Goal: Task Accomplishment & Management: Manage account settings

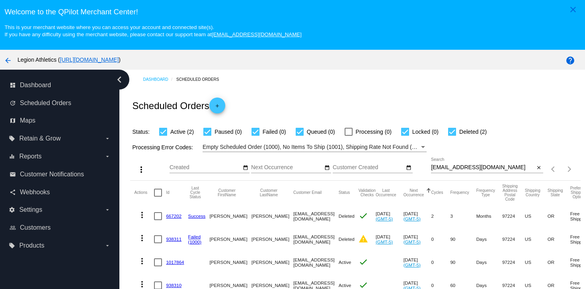
scroll to position [51, 0]
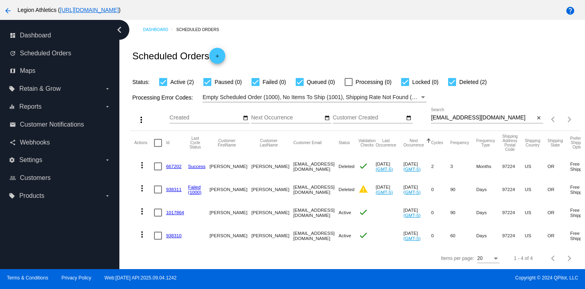
click at [461, 120] on div "Twmagnuson@gmail.com Search" at bounding box center [483, 116] width 104 height 16
click at [460, 116] on input "Twmagnuson@gmail.com" at bounding box center [483, 118] width 104 height 6
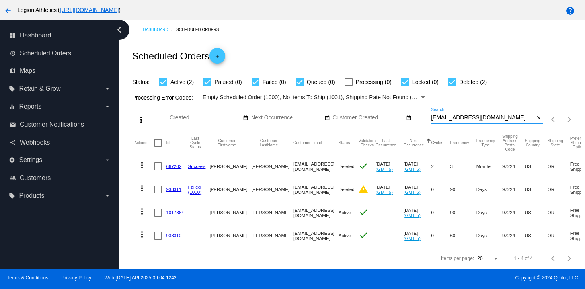
click at [460, 116] on input "Twmagnuson@gmail.com" at bounding box center [483, 118] width 104 height 6
paste input "byerbyer"
type input "byerbyer@gmail.com"
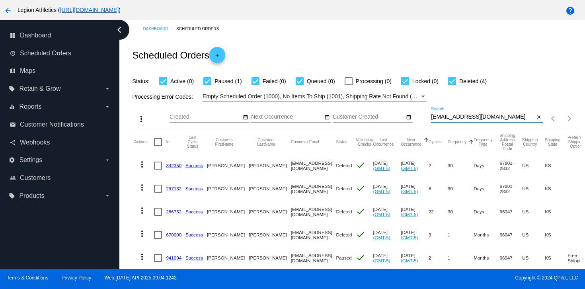
scroll to position [24, 0]
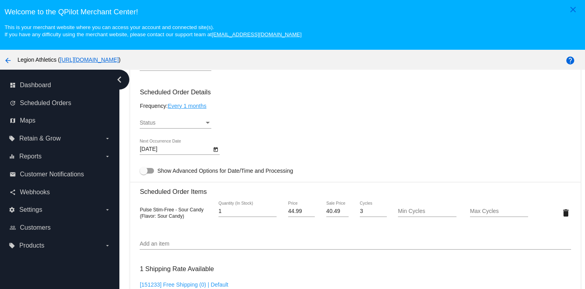
scroll to position [467, 0]
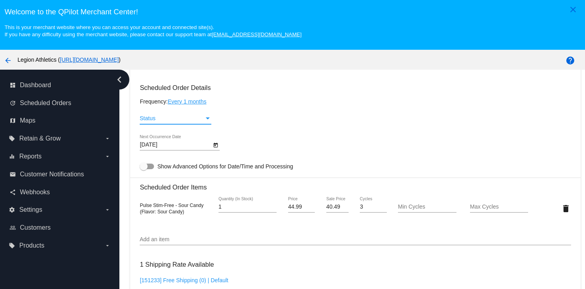
click at [201, 122] on div "Status" at bounding box center [172, 118] width 64 height 6
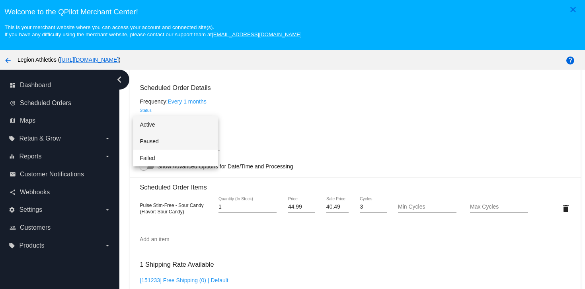
click at [192, 140] on span "Paused" at bounding box center [176, 141] width 72 height 17
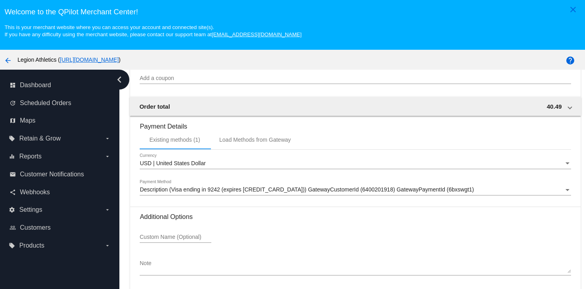
scroll to position [51, 0]
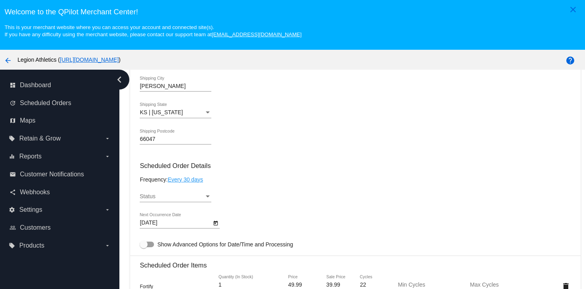
scroll to position [462, 0]
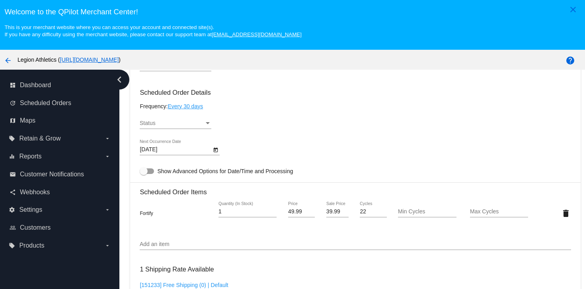
click at [186, 126] on div "Status" at bounding box center [172, 123] width 64 height 6
click at [177, 144] on span "Paused" at bounding box center [176, 146] width 72 height 17
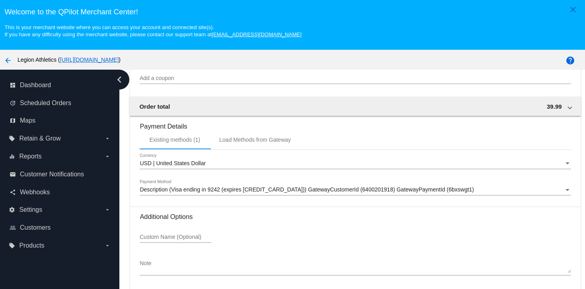
scroll to position [51, 0]
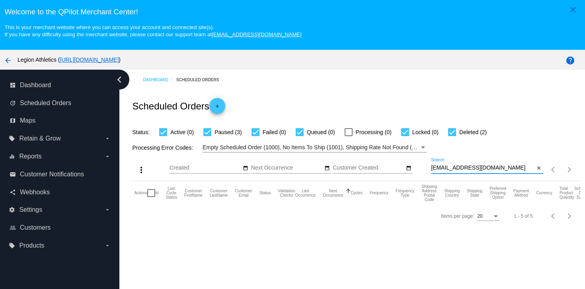
click at [469, 171] on input "byerbyer@gmail.com" at bounding box center [483, 168] width 104 height 6
paste input "rmergi"
type input "rmergi@gmail.com"
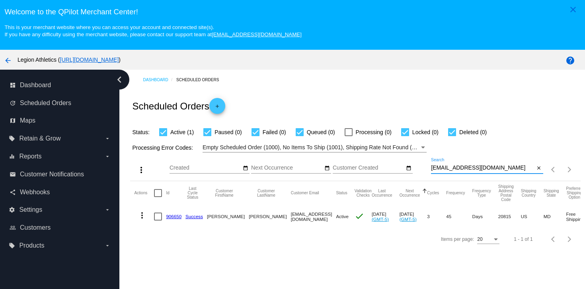
click at [167, 217] on link "906650" at bounding box center [174, 216] width 16 height 5
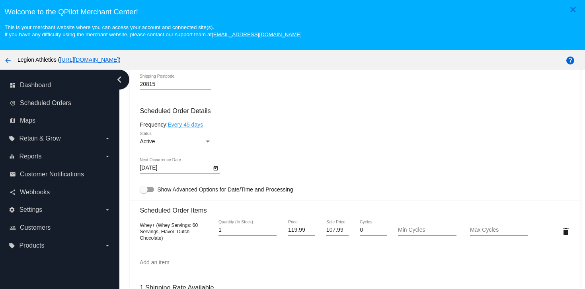
scroll to position [452, 0]
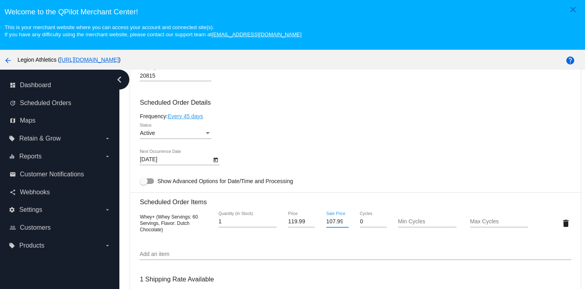
click at [333, 225] on input "107.99" at bounding box center [337, 221] width 22 height 6
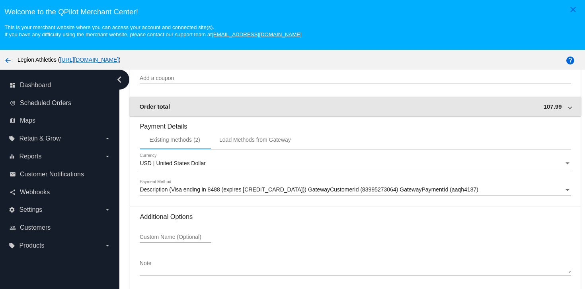
scroll to position [51, 0]
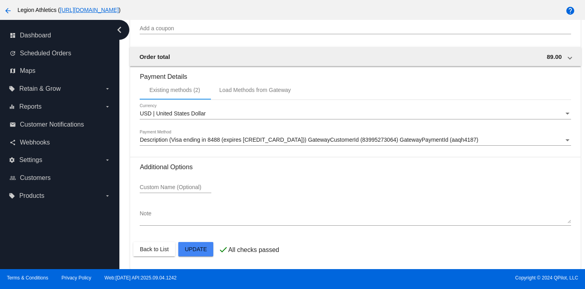
type input "89"
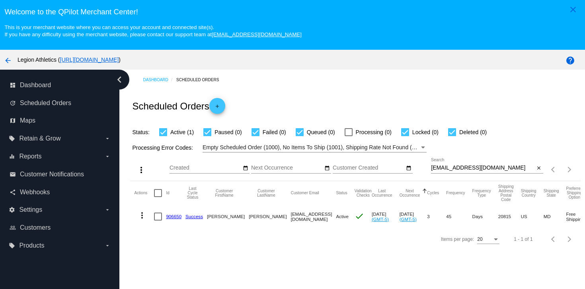
click at [175, 216] on link "906650" at bounding box center [174, 216] width 16 height 5
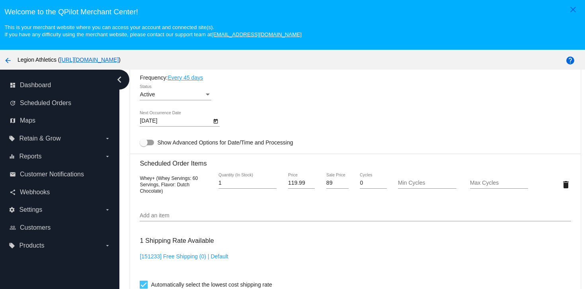
scroll to position [490, 0]
click at [183, 126] on body "close Welcome to the [GEOGRAPHIC_DATA]! This is your merchant website where you…" at bounding box center [292, 144] width 585 height 289
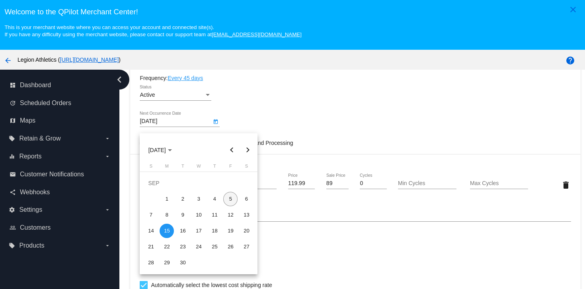
click at [234, 198] on div "5" at bounding box center [230, 199] width 14 height 14
type input "[DATE]"
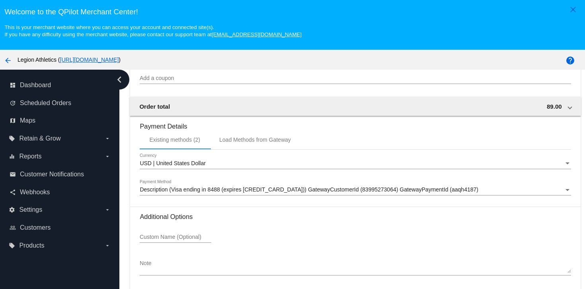
scroll to position [51, 0]
